Goal: Consume media (video, audio): Consume media (video, audio)

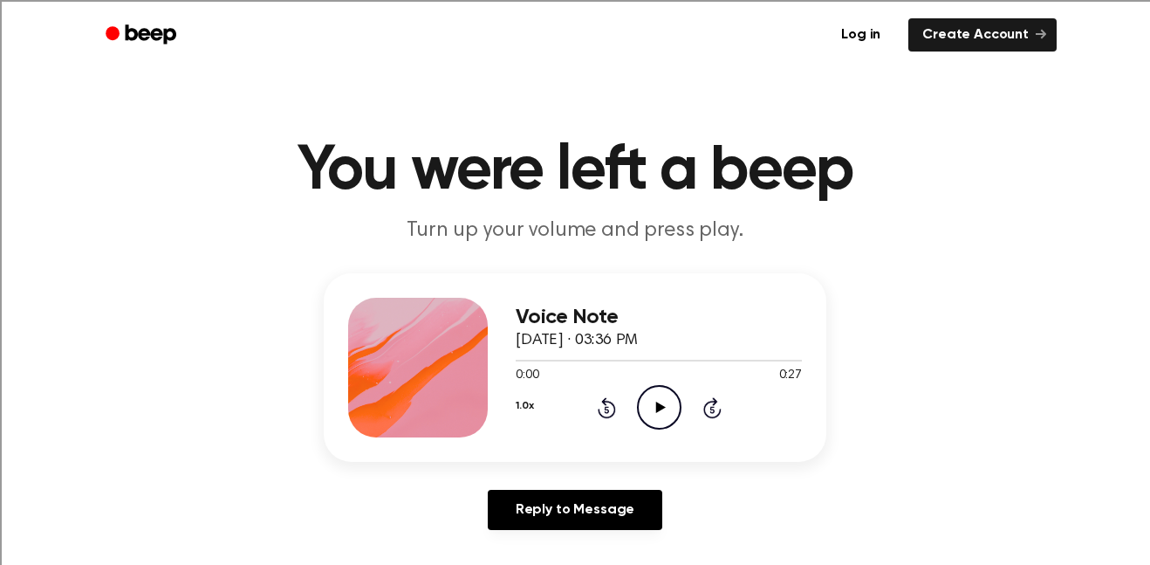
click at [663, 406] on icon "Play Audio" at bounding box center [659, 407] width 45 height 45
click at [653, 407] on icon "Pause Audio" at bounding box center [659, 407] width 45 height 45
click at [0, 564] on main "You were left a beep Turn up your volume and press play. Voice Note October 8, …" at bounding box center [575, 538] width 1150 height 1076
click at [611, 411] on icon "Rewind 5 seconds" at bounding box center [606, 407] width 19 height 23
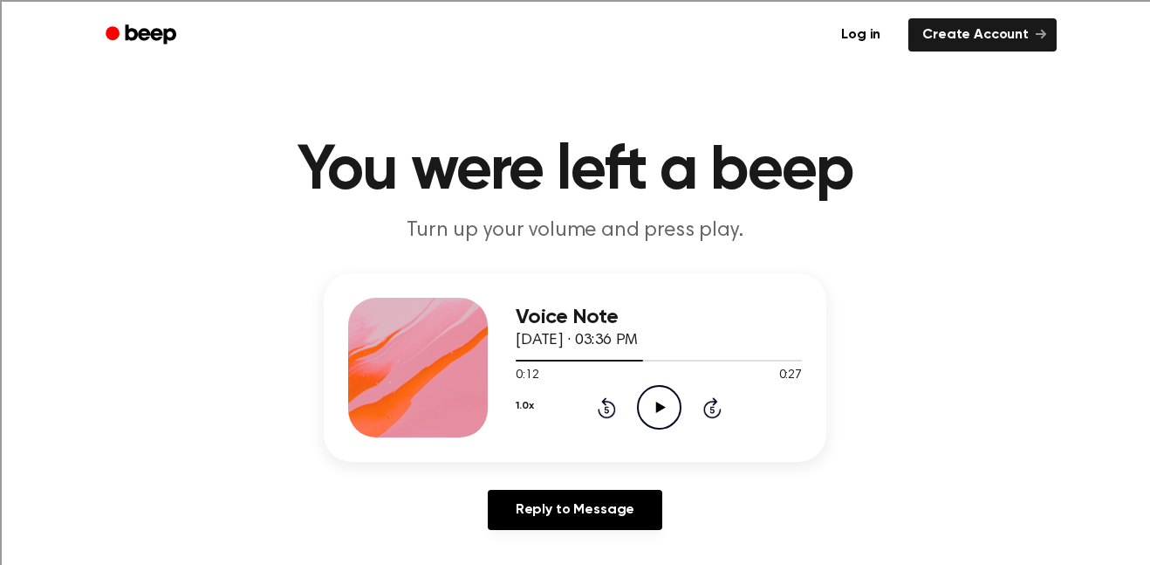
click at [611, 411] on icon "Rewind 5 seconds" at bounding box center [606, 407] width 19 height 23
click at [661, 400] on icon "Play Audio" at bounding box center [659, 407] width 45 height 45
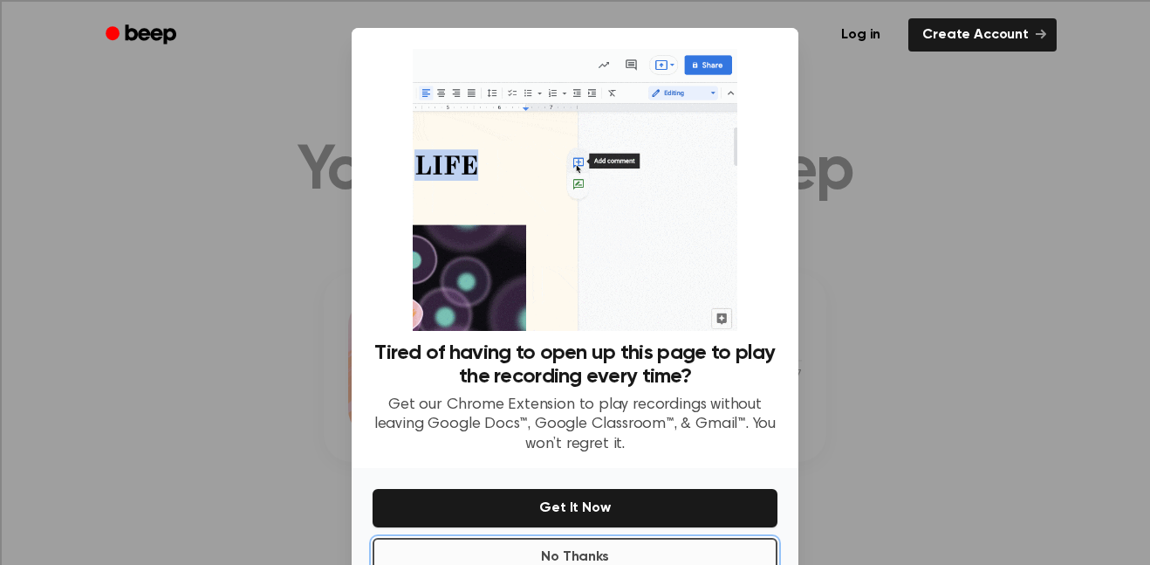
click at [635, 548] on button "No Thanks" at bounding box center [575, 557] width 405 height 38
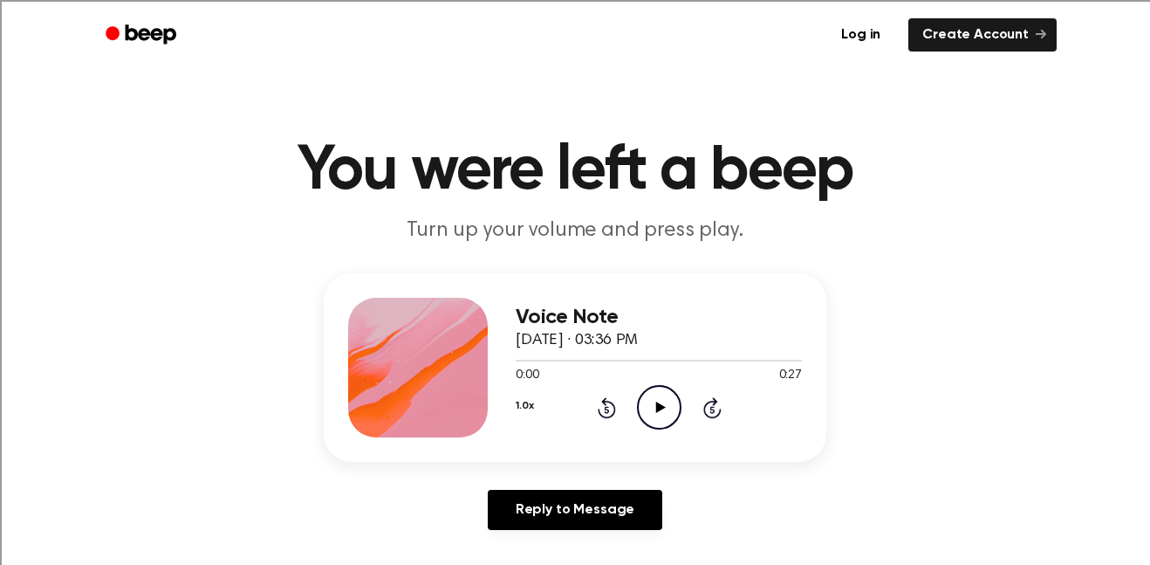
click at [666, 409] on icon "Play Audio" at bounding box center [659, 407] width 45 height 45
click at [655, 416] on icon "Play Audio" at bounding box center [659, 407] width 45 height 45
click at [658, 391] on icon "Play Audio" at bounding box center [659, 407] width 45 height 45
click at [660, 399] on icon "Play Audio" at bounding box center [659, 407] width 45 height 45
click at [662, 401] on icon "Play Audio" at bounding box center [659, 407] width 45 height 45
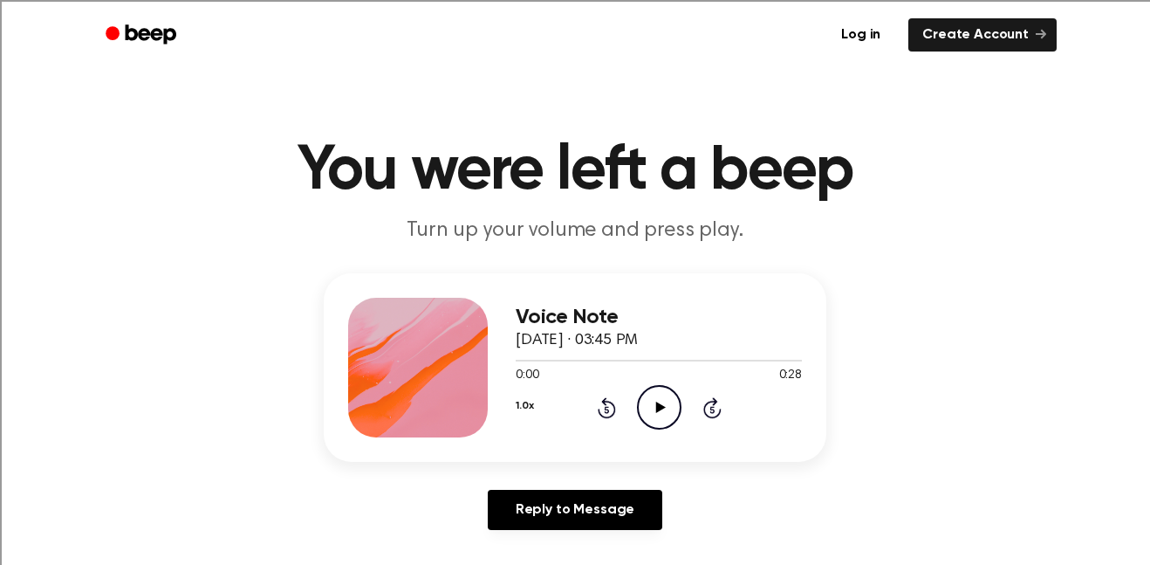
click at [649, 402] on icon "Play Audio" at bounding box center [659, 407] width 45 height 45
click at [659, 399] on icon "Play Audio" at bounding box center [659, 407] width 45 height 45
click at [663, 401] on icon "Play Audio" at bounding box center [659, 407] width 45 height 45
click at [644, 404] on icon "Play Audio" at bounding box center [659, 407] width 45 height 45
click at [674, 443] on div "Voice Note October 8, 2025 · 03:51 PM 0:00 1:04 Your browser does not support t…" at bounding box center [575, 367] width 503 height 188
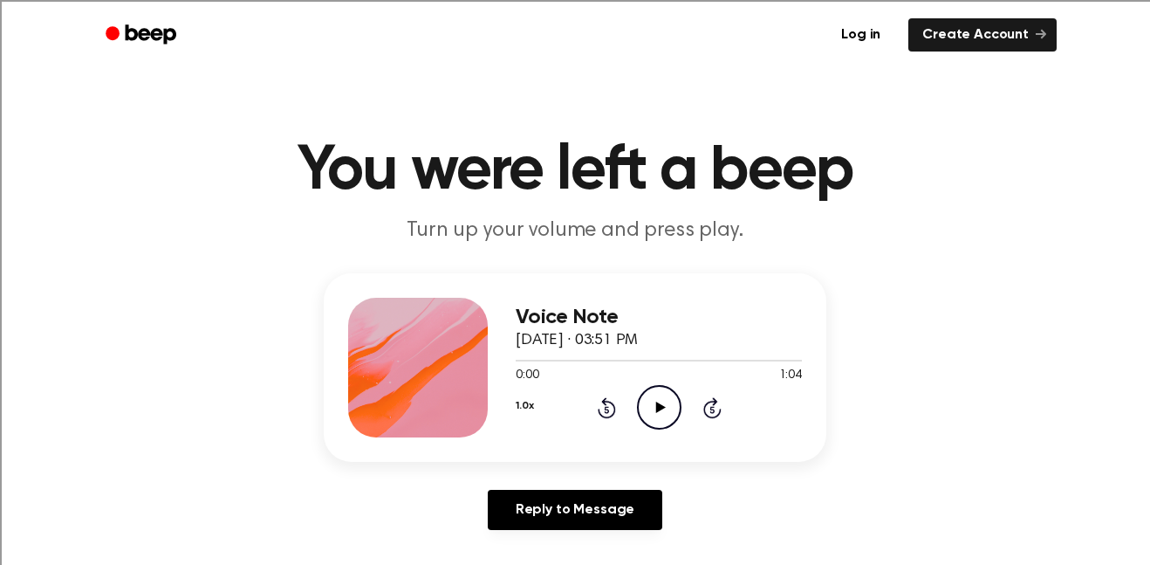
click at [662, 402] on icon "Play Audio" at bounding box center [659, 407] width 45 height 45
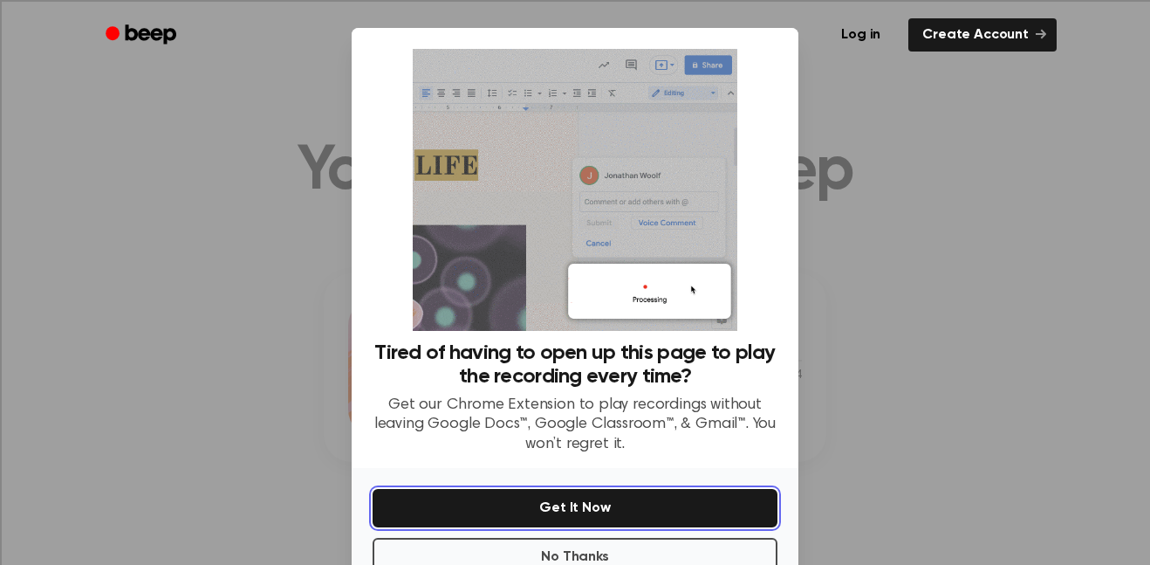
click at [607, 496] on button "Get It Now" at bounding box center [575, 508] width 405 height 38
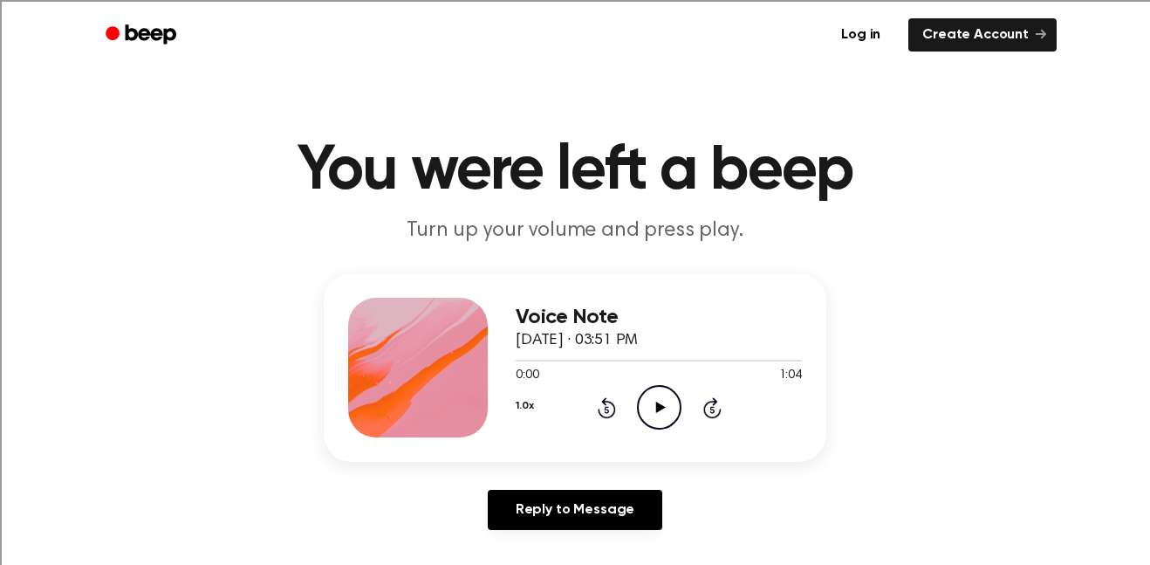
click at [653, 407] on icon "Play Audio" at bounding box center [659, 407] width 45 height 45
click at [672, 402] on icon "Play Audio" at bounding box center [659, 407] width 45 height 45
click at [660, 403] on icon "Play Audio" at bounding box center [659, 407] width 45 height 45
click at [668, 395] on icon "Play Audio" at bounding box center [659, 407] width 45 height 45
click at [660, 411] on icon "Play Audio" at bounding box center [659, 407] width 45 height 45
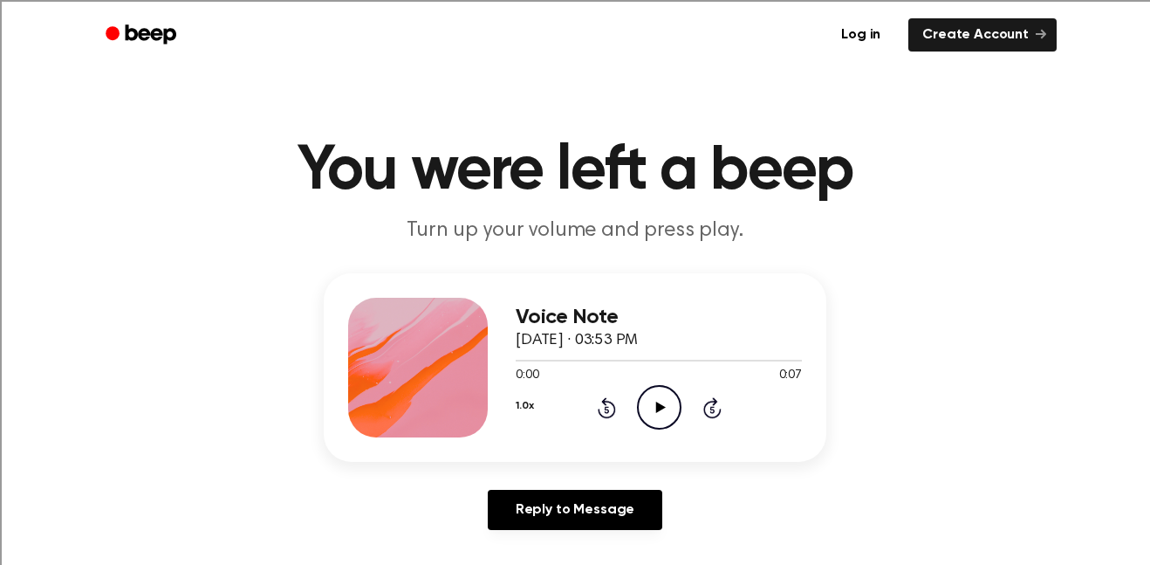
click at [658, 403] on icon at bounding box center [660, 406] width 10 height 11
